Goal: Task Accomplishment & Management: Manage account settings

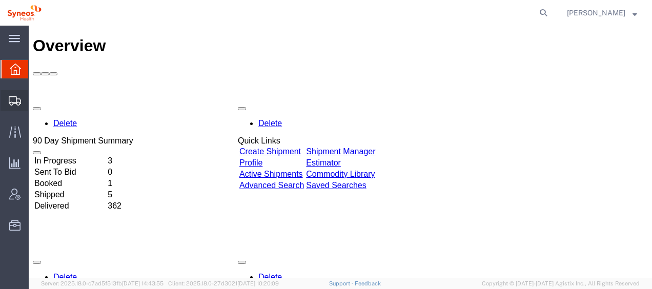
click at [0, 0] on span "Shipment Manager" at bounding box center [0, 0] width 0 height 0
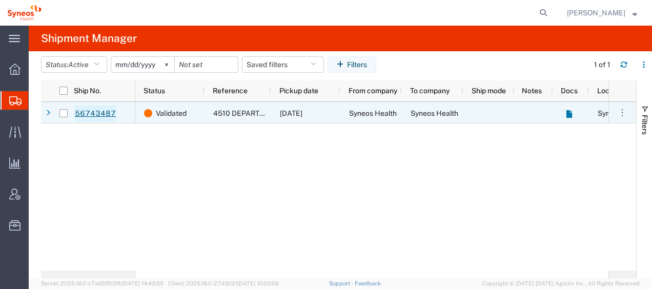
click at [90, 112] on link "56743487" at bounding box center [95, 114] width 42 height 16
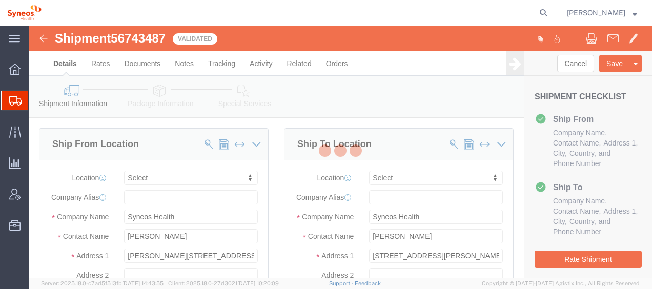
select select
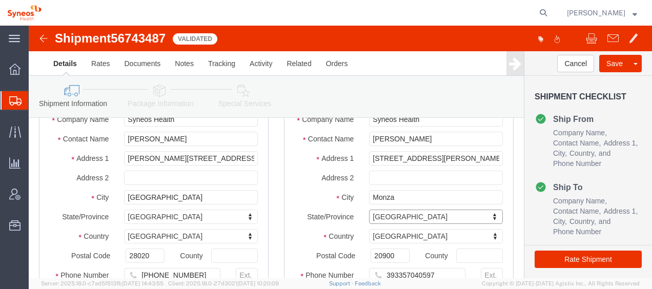
scroll to position [51, 0]
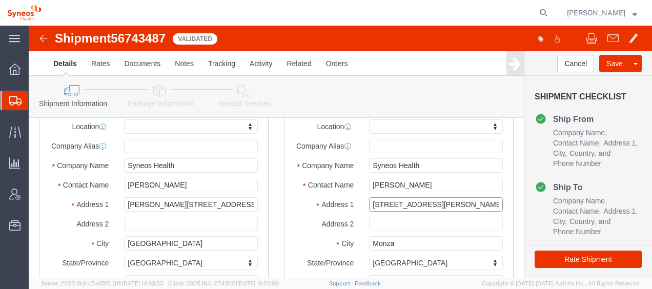
drag, startPoint x: 436, startPoint y: 185, endPoint x: 312, endPoint y: 188, distance: 123.5
click div "Address [STREET_ADDRESS][PERSON_NAME]"
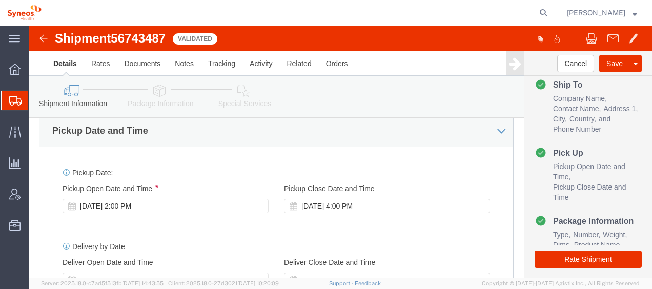
scroll to position [410, 0]
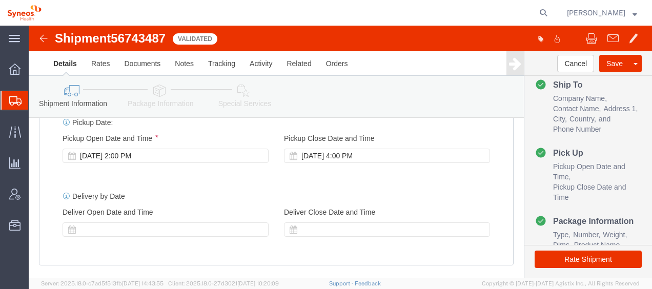
drag, startPoint x: 142, startPoint y: 137, endPoint x: 135, endPoint y: 140, distance: 7.6
click div "[DATE] 2:00 PM"
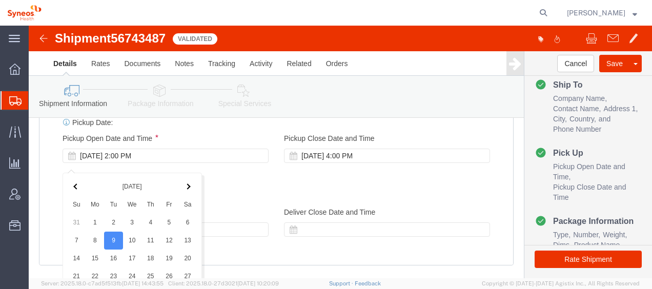
scroll to position [606, 0]
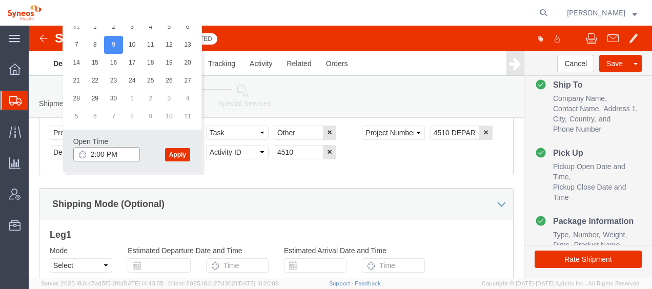
type input "1:00 PM"
click button "Apply"
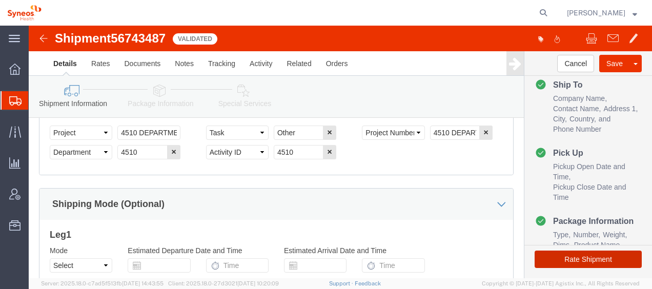
click button "Rate Shipment"
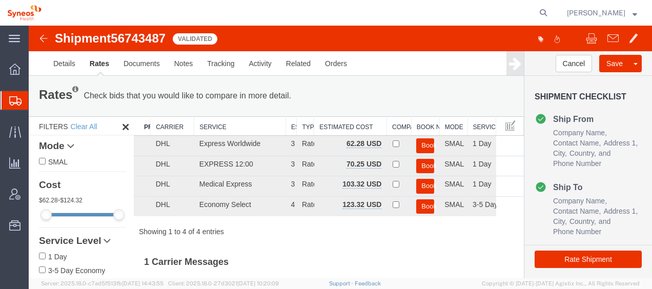
click at [44, 38] on img at bounding box center [43, 38] width 12 height 12
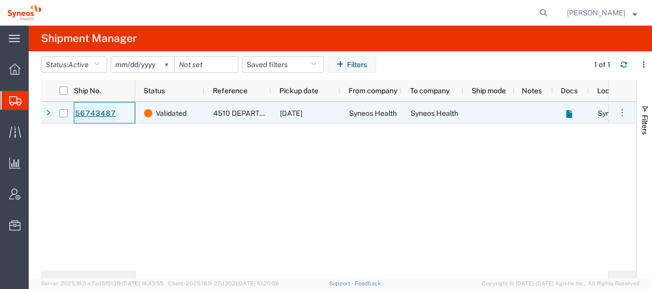
click at [86, 109] on link "56743487" at bounding box center [95, 114] width 42 height 16
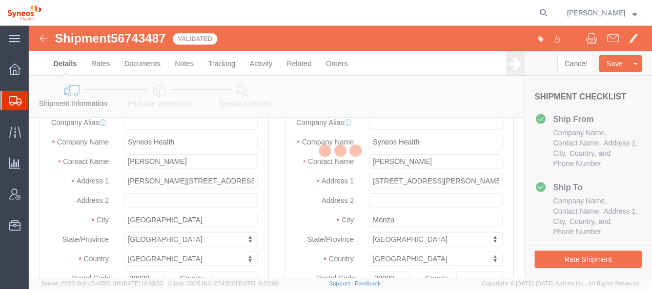
scroll to position [102, 0]
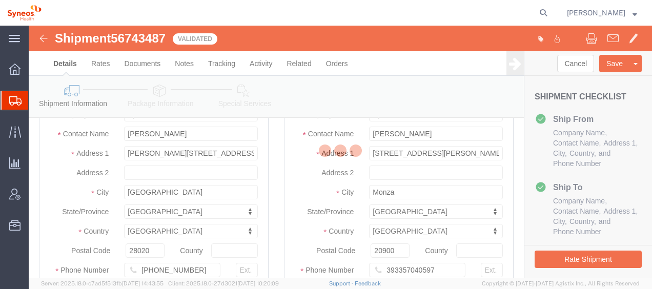
select select
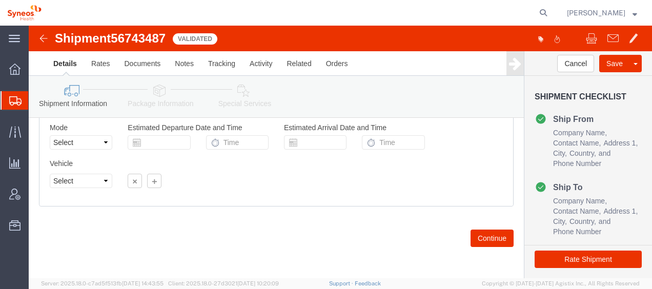
scroll to position [735, 0]
click button "Continue"
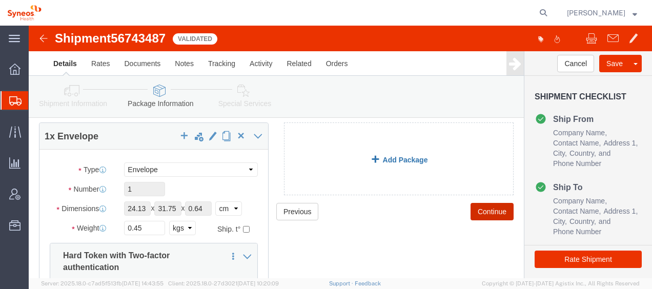
scroll to position [51, 0]
click button "Continue"
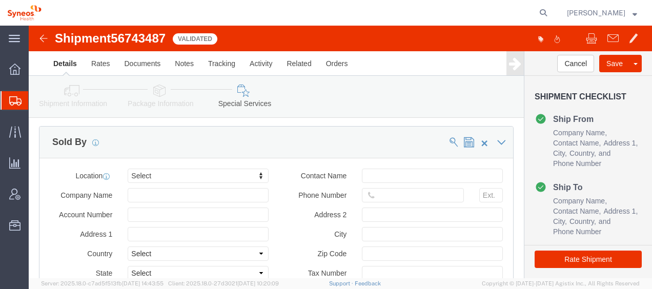
scroll to position [1299, 0]
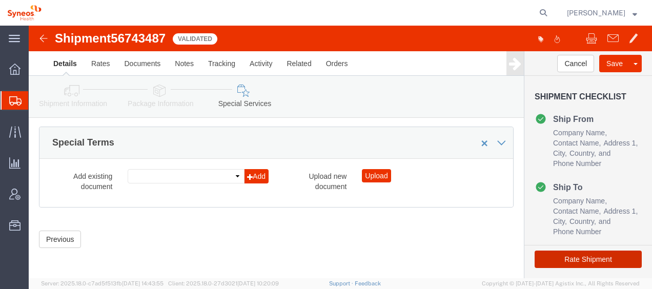
click button "Rate Shipment"
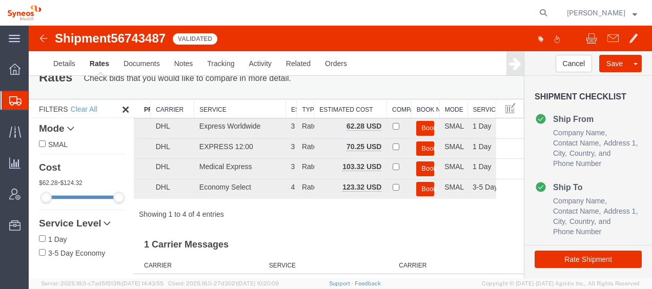
scroll to position [0, 0]
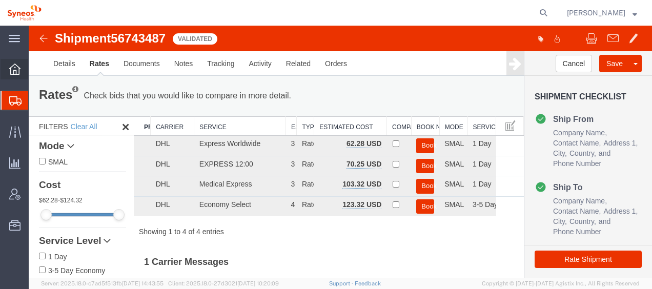
click at [35, 66] on span "Overview" at bounding box center [31, 69] width 7 height 20
